Goal: Check status: Check status

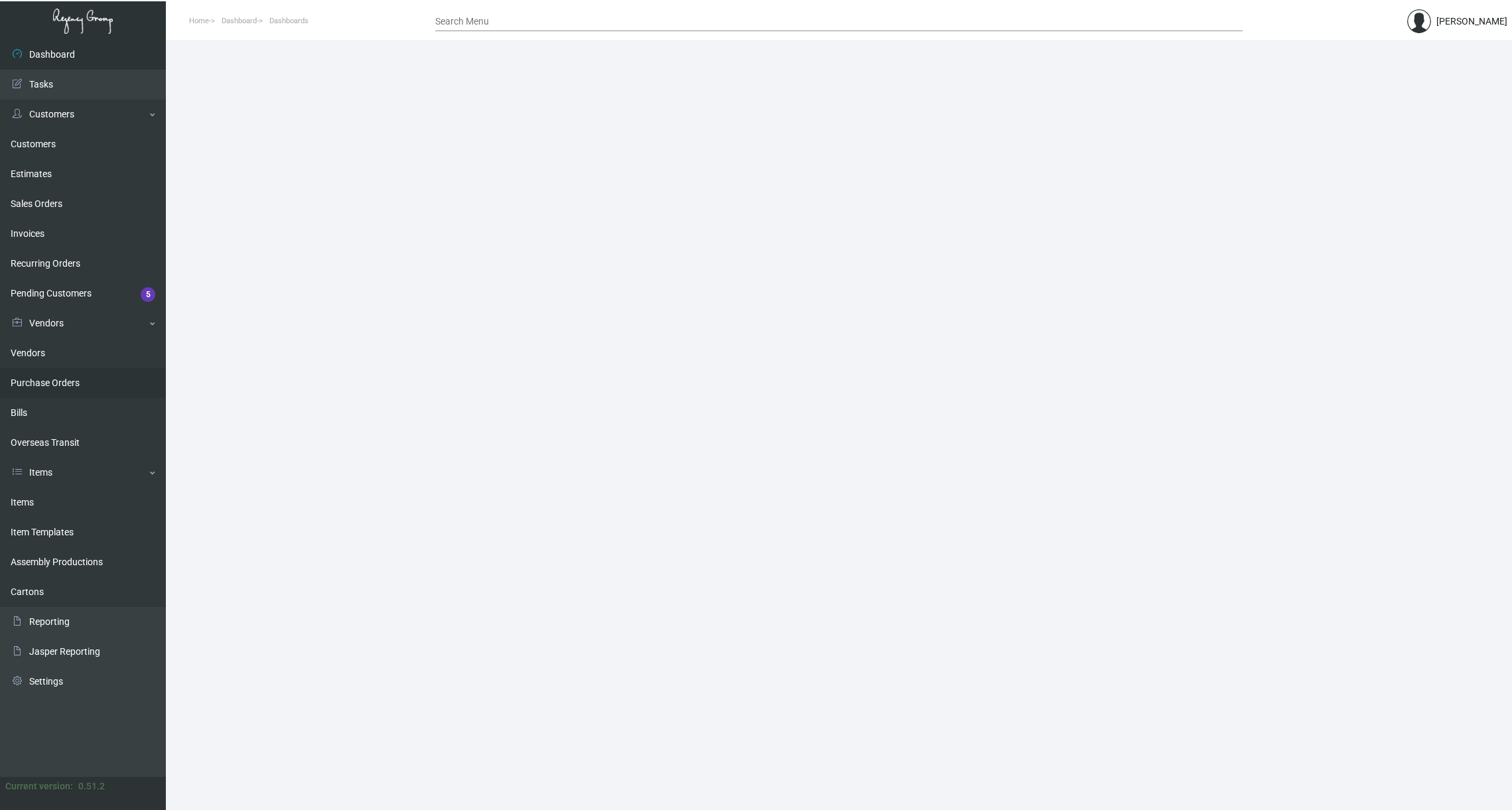
click at [48, 378] on link "Purchase Orders" at bounding box center [83, 383] width 166 height 30
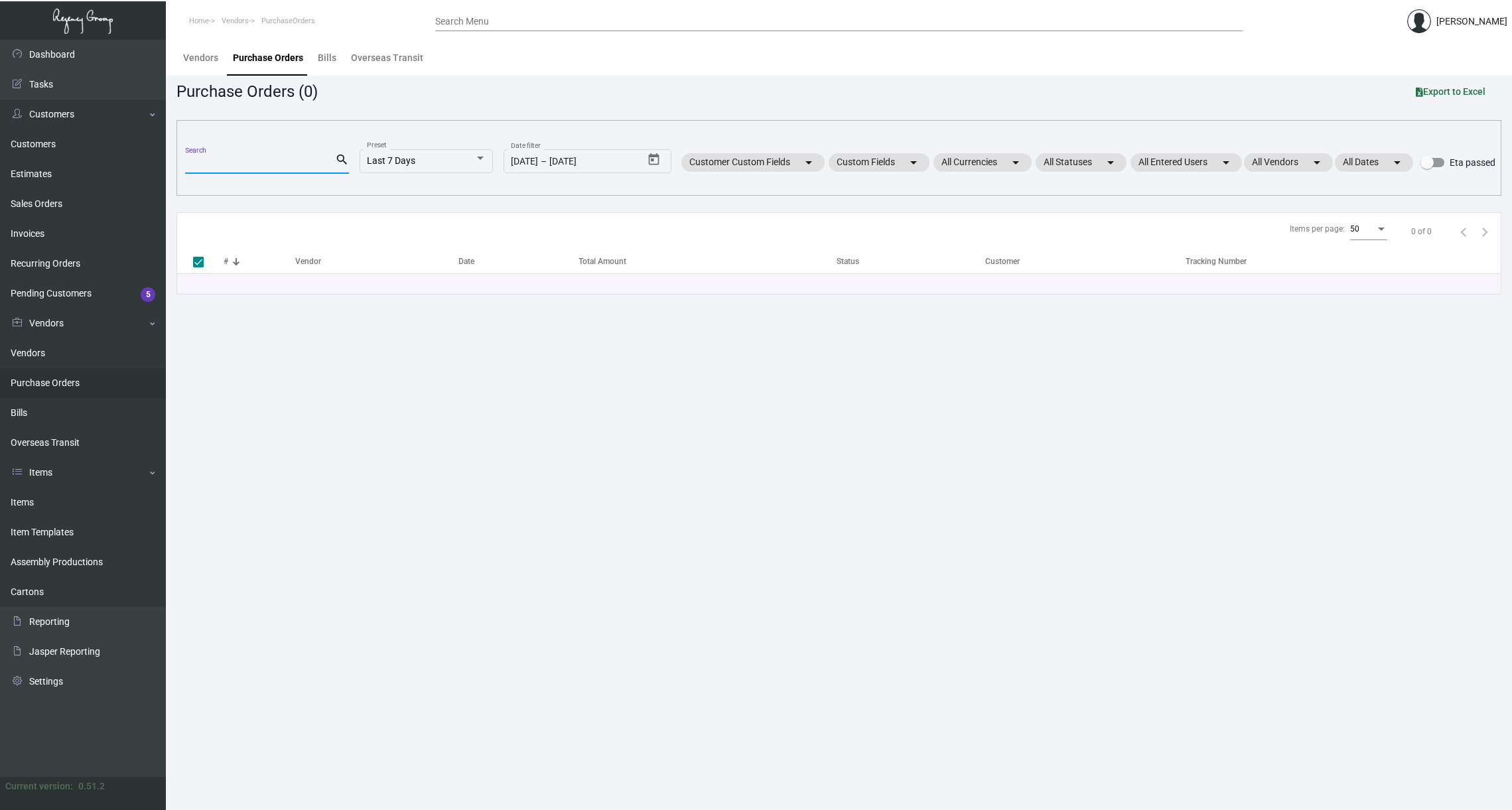
click at [279, 164] on input "Search" at bounding box center [260, 163] width 150 height 10
paste input "97466"
type input "97466"
checkbox input "false"
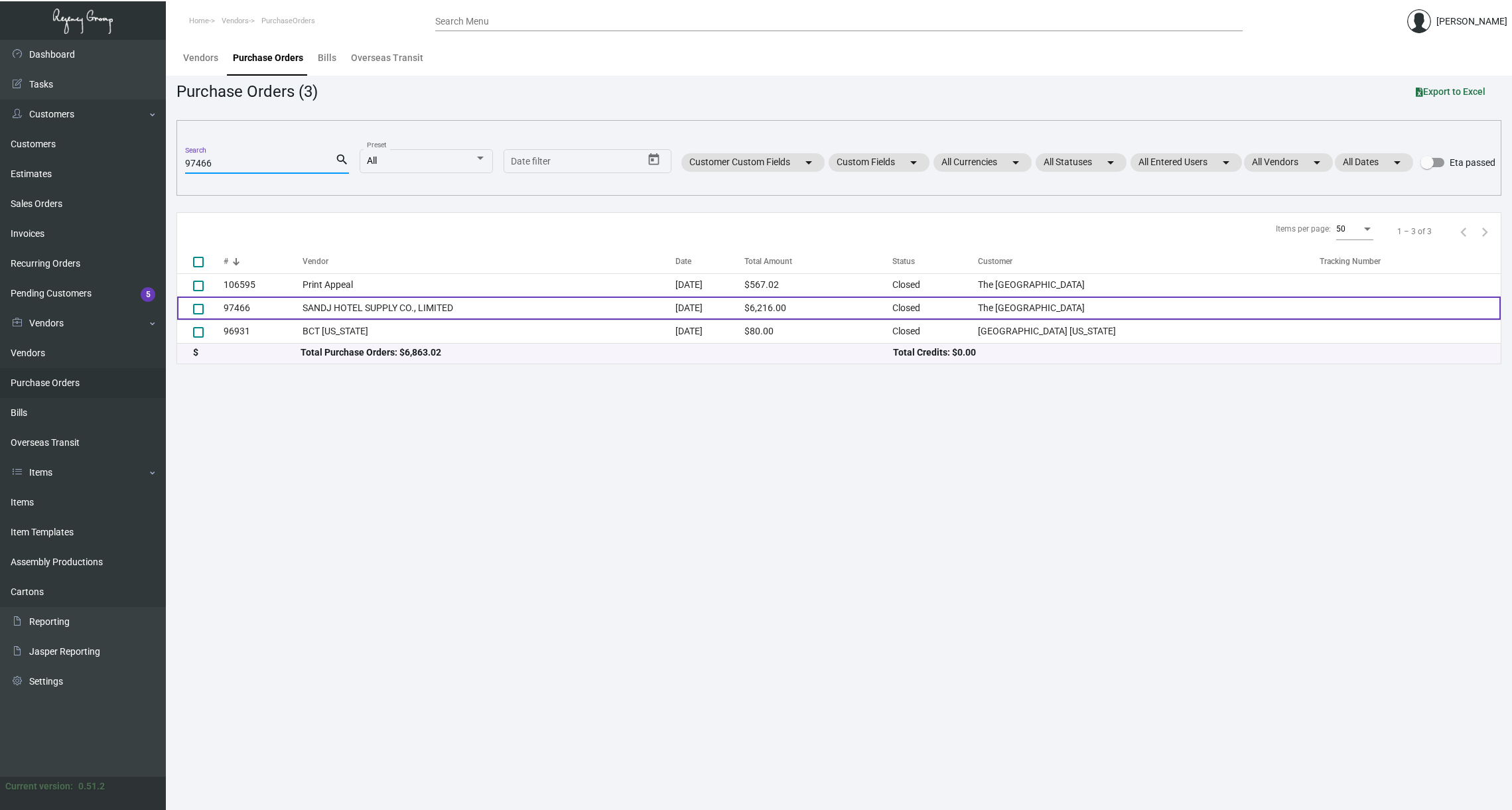
type input "97466"
click at [237, 310] on td "97466" at bounding box center [263, 308] width 79 height 23
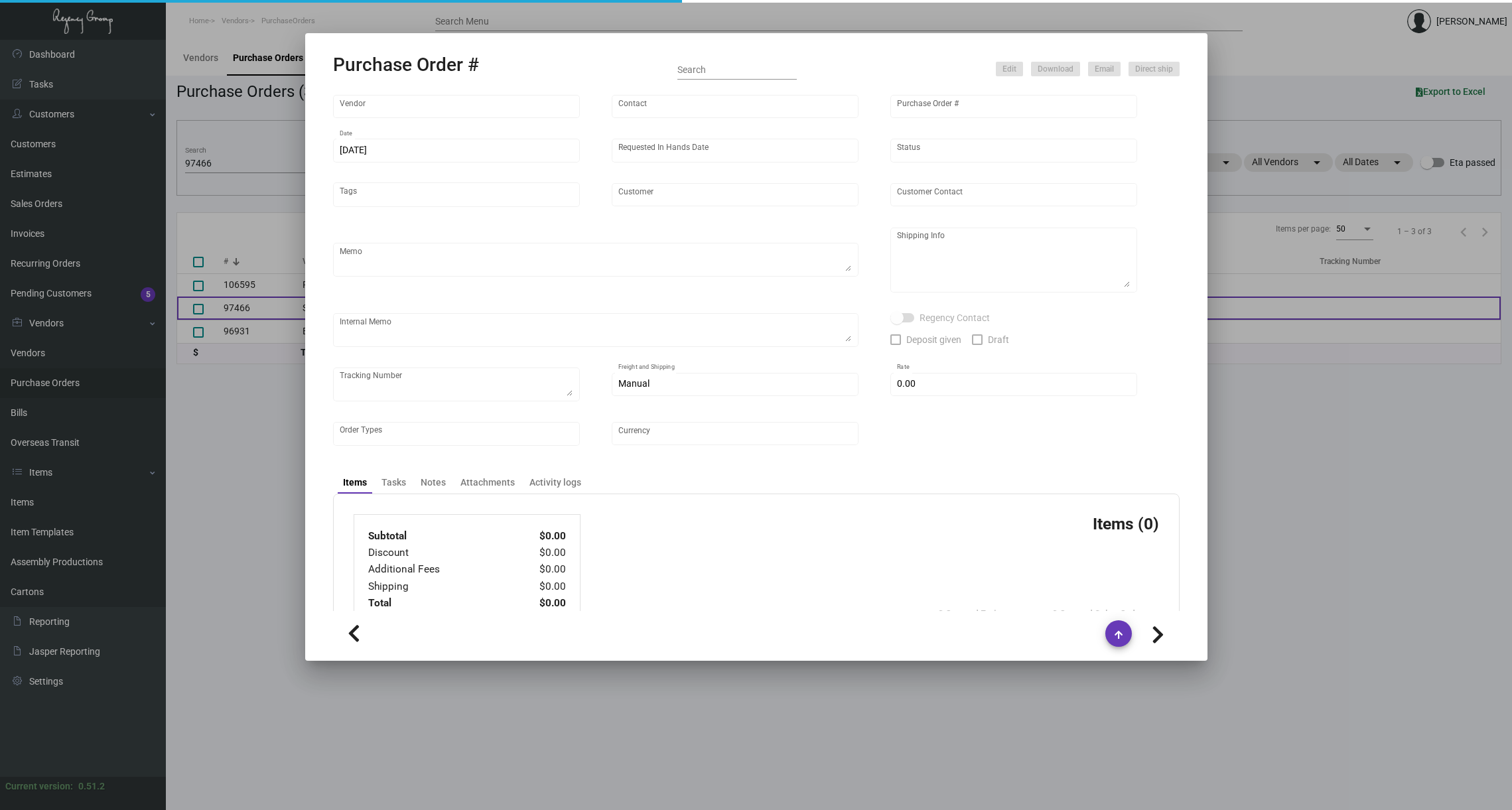
type input "SANDJ HOTEL SUPPLY CO., LIMITED"
type input "[PERSON_NAME]"
type input "97466"
type input "[DATE]"
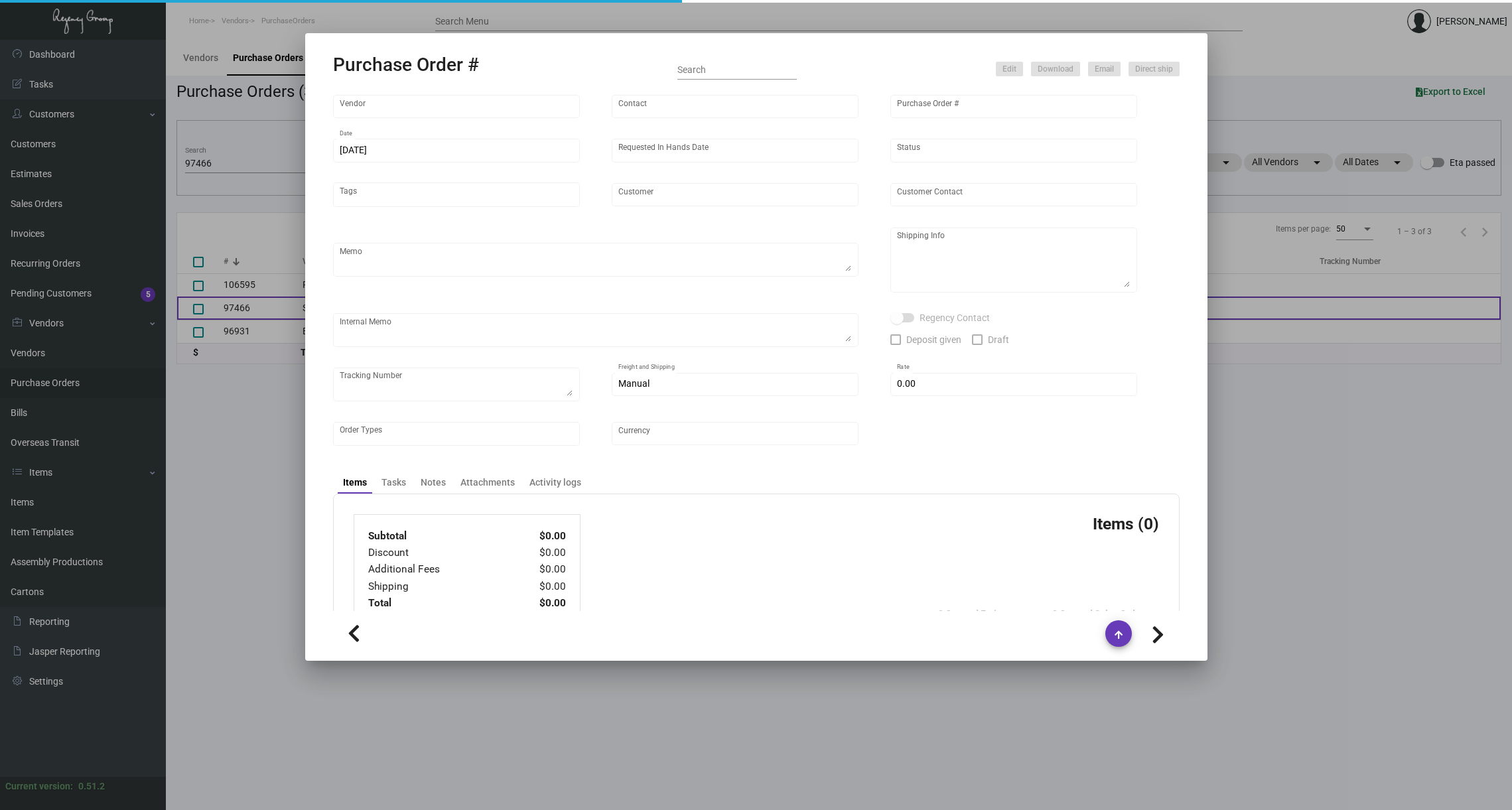
type input "The [GEOGRAPHIC_DATA]"
type textarea "By BOAT"
type textarea "Regency Group NJ - [PERSON_NAME] [STREET_ADDRESS]"
checkbox input "true"
type input "$ 0.00"
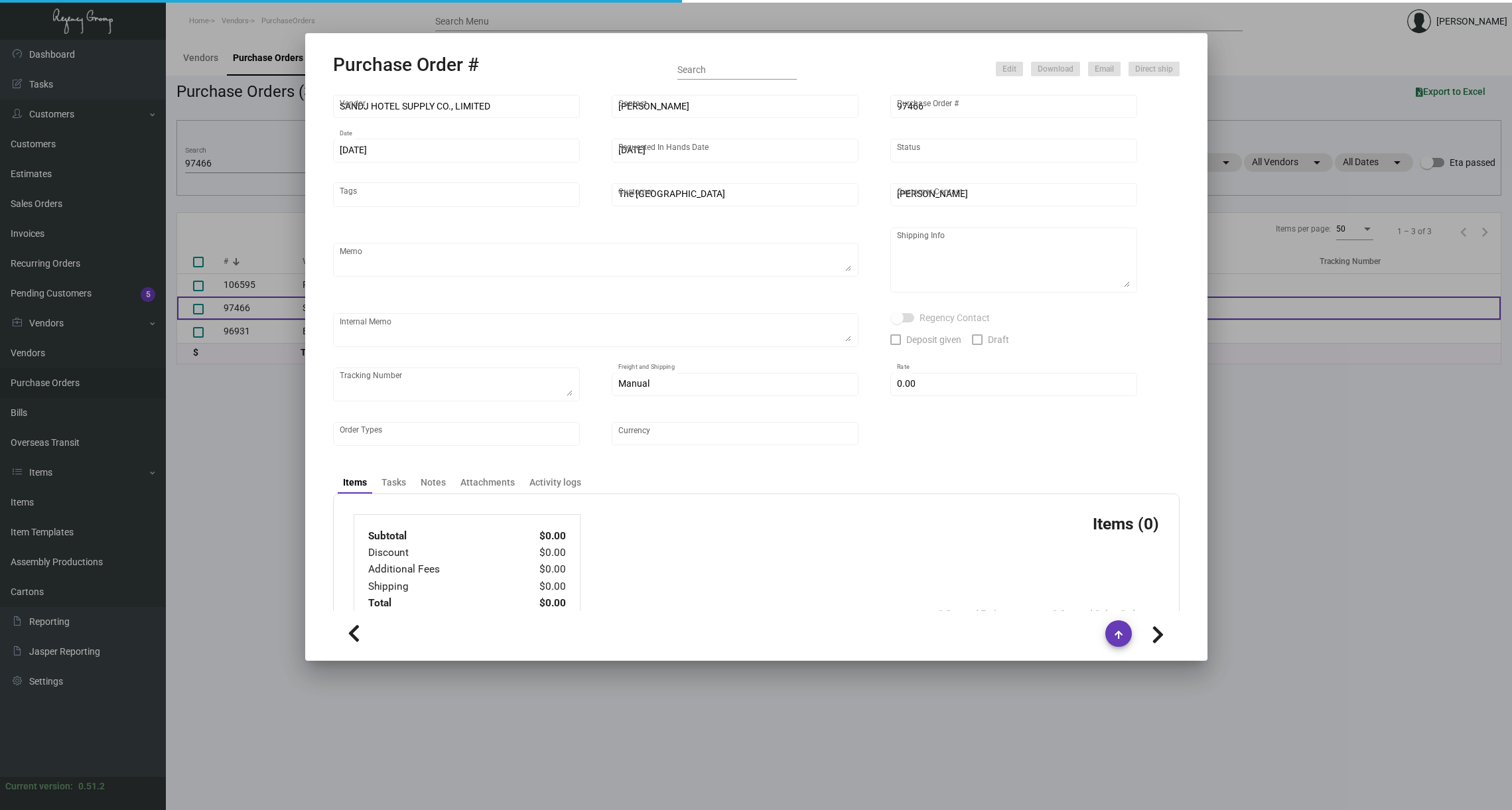
type input "United States Dollar $"
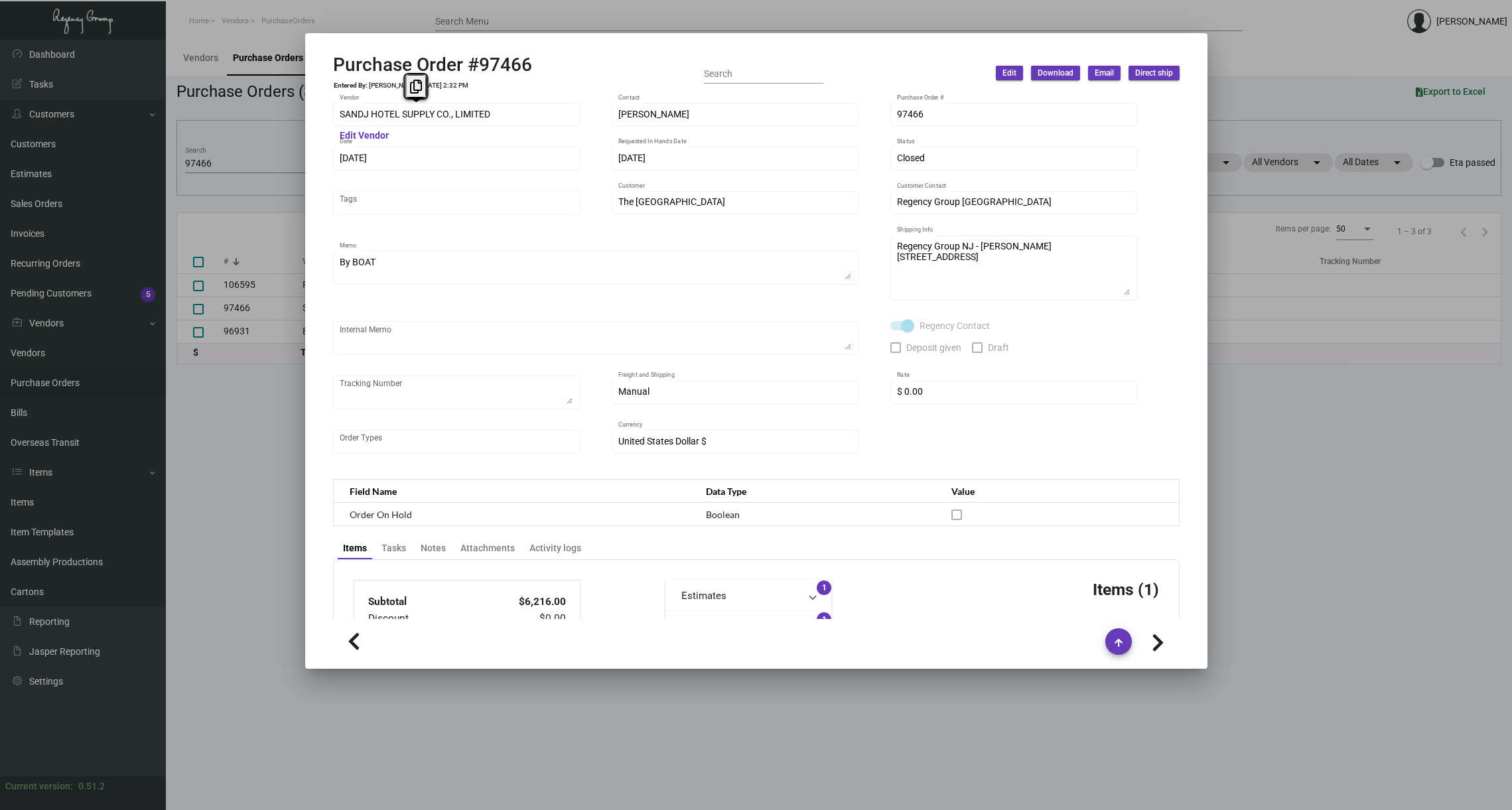
click at [334, 115] on div "SANDJ HOTEL SUPPLY CO., LIMITED Vendor" at bounding box center [456, 113] width 247 height 26
click at [252, 384] on div at bounding box center [756, 405] width 1512 height 810
